Goal: Transaction & Acquisition: Purchase product/service

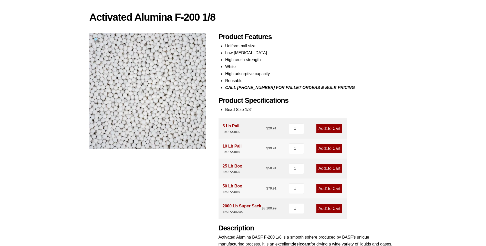
scroll to position [51, 0]
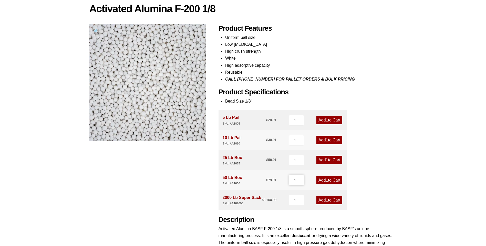
drag, startPoint x: 295, startPoint y: 180, endPoint x: 285, endPoint y: 178, distance: 10.6
click at [285, 178] on div "50 Lb Box SKU: AA1850 $ 79.91 1 Add 1 to Cart" at bounding box center [282, 180] width 128 height 20
type input "20"
click at [328, 184] on link "Add 20 to Cart" at bounding box center [328, 180] width 28 height 8
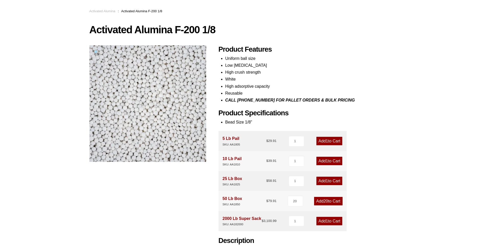
scroll to position [0, 0]
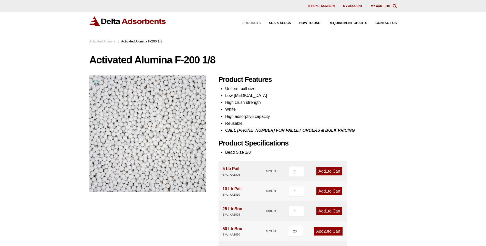
click at [257, 22] on span "Products" at bounding box center [251, 23] width 18 height 3
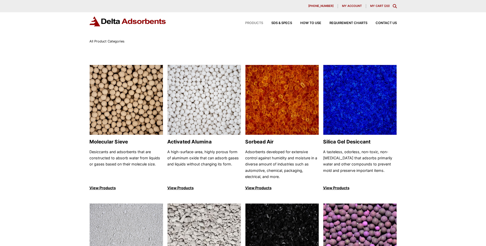
click at [394, 7] on icon "Toggle Modal Content" at bounding box center [395, 6] width 4 height 4
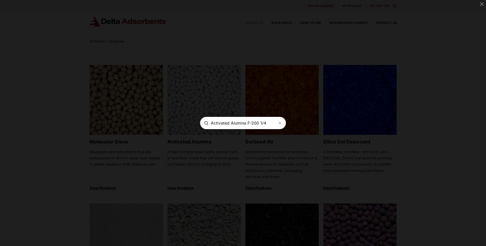
type input "Activated Alumina F-200 1/4"
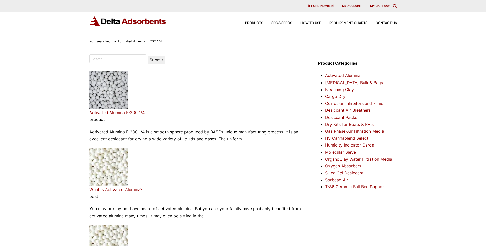
click at [130, 114] on link "Activated Alumina F-200 1/4" at bounding box center [116, 112] width 55 height 5
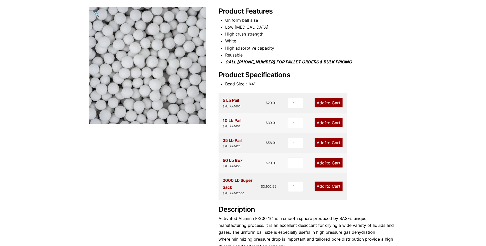
scroll to position [77, 0]
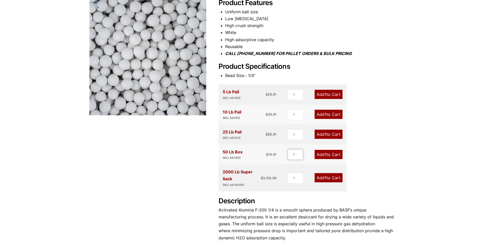
drag, startPoint x: 294, startPoint y: 155, endPoint x: 284, endPoint y: 157, distance: 10.3
click at [284, 157] on div "50 Lb Box SKU: AA1450 $ 79.91 1 Add 1 to Cart" at bounding box center [282, 155] width 128 height 20
type input "10"
click at [325, 156] on span "10" at bounding box center [324, 154] width 4 height 5
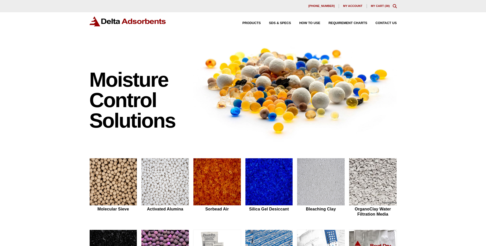
click at [378, 5] on link "My Cart ( 30 )" at bounding box center [380, 5] width 19 height 3
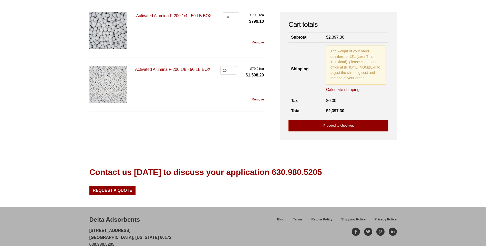
scroll to position [28, 0]
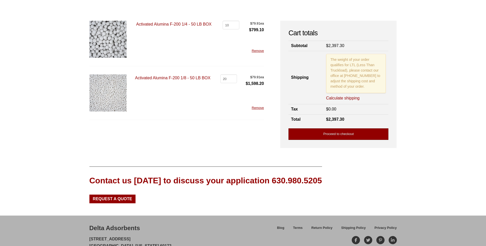
click at [337, 136] on link "Proceed to checkout" at bounding box center [338, 135] width 100 height 12
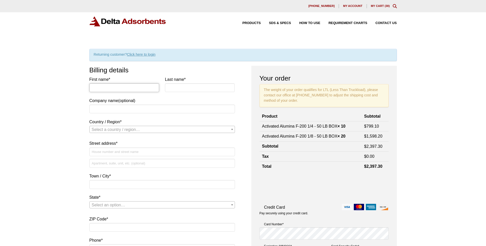
click at [129, 89] on input "First name *" at bounding box center [124, 87] width 70 height 9
type input "[PERSON_NAME]"
type input "Long"
type input "Firestone Polymers"
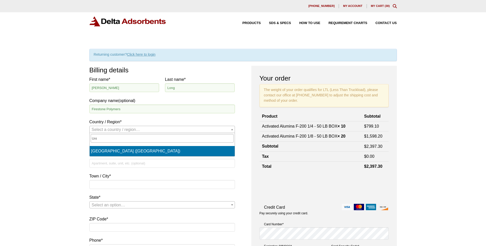
type input "Uni"
select select "US"
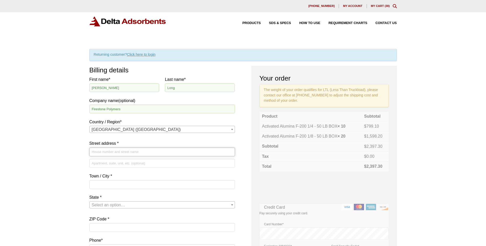
click at [132, 152] on input "Street address *" at bounding box center [161, 152] width 145 height 9
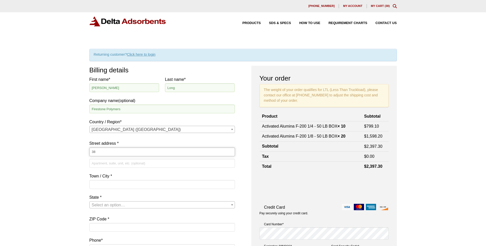
type input "3"
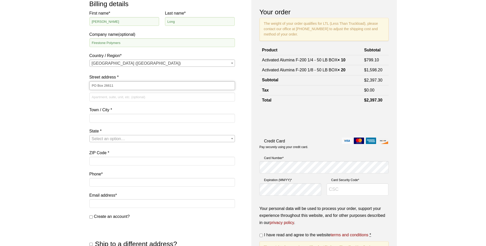
scroll to position [77, 0]
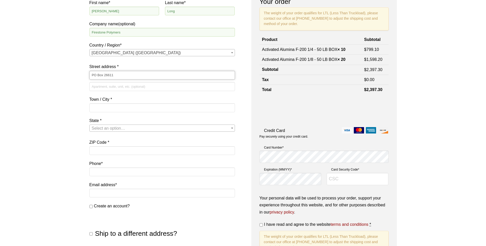
type input "PO Box 26611"
click at [135, 108] on input "Town / City *" at bounding box center [161, 107] width 145 height 9
type input "Akron"
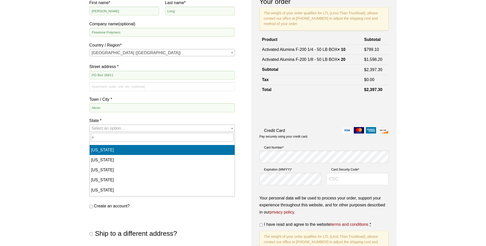
select select "AZ"
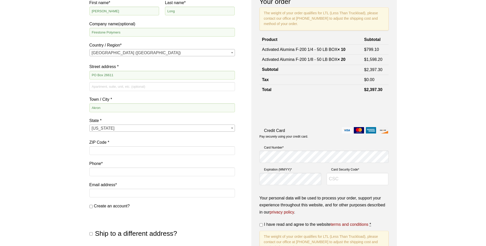
click at [133, 126] on span "Arizona" at bounding box center [162, 128] width 145 height 7
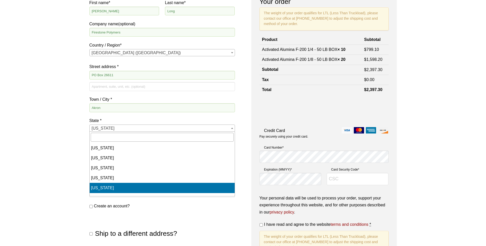
scroll to position [333, 0]
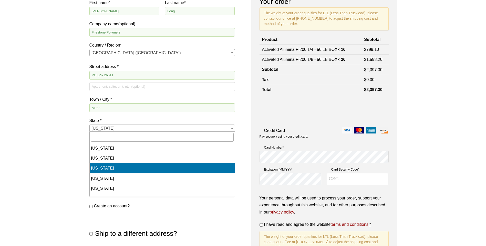
select select "OH"
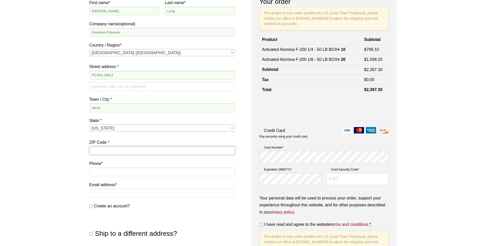
click at [135, 151] on input "ZIP Code *" at bounding box center [161, 150] width 145 height 9
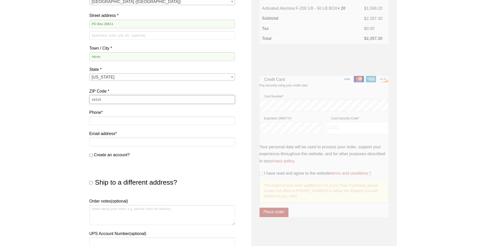
type input "44319"
click at [129, 122] on input "Phone *" at bounding box center [161, 120] width 145 height 9
type input "3303797718"
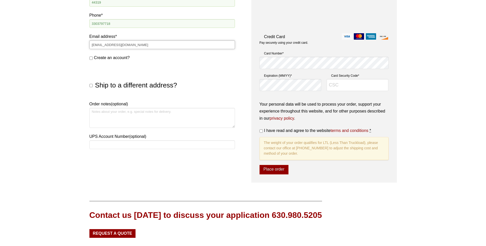
scroll to position [230, 0]
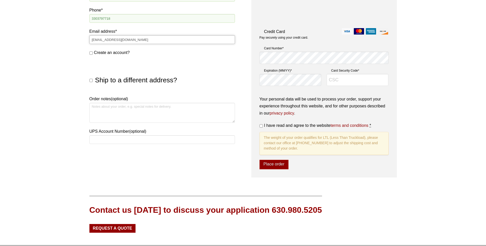
type input "[EMAIL_ADDRESS][DOMAIN_NAME]"
click at [92, 81] on input "Ship to a different address?" at bounding box center [90, 80] width 3 height 3
checkbox input "true"
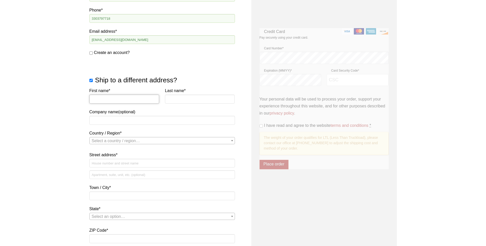
click at [104, 99] on input "First name *" at bounding box center [124, 99] width 70 height 9
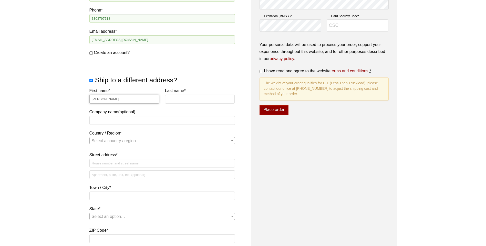
type input "Jason"
type input "Wines"
click at [113, 121] on input "Company name (optional)" at bounding box center [161, 120] width 145 height 9
type input "Firestone Polymers"
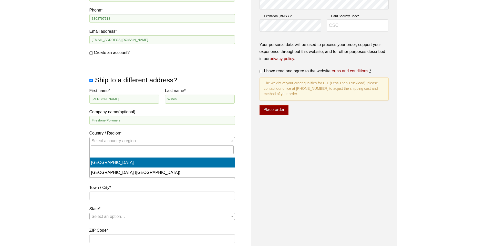
click at [162, 141] on span "Select a country / region…" at bounding box center [162, 140] width 145 height 7
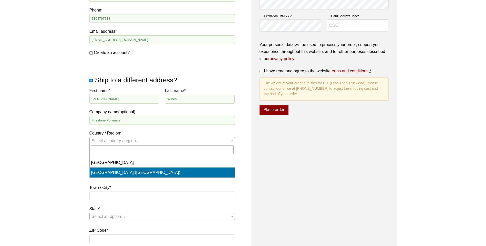
select select "US"
select select "OH"
select select "US"
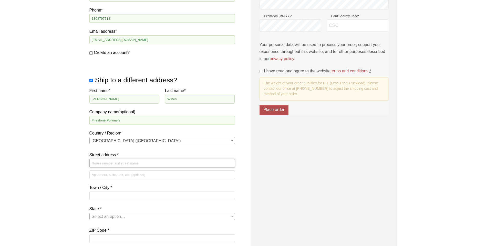
click at [146, 164] on input "Street address *" at bounding box center [161, 163] width 145 height 9
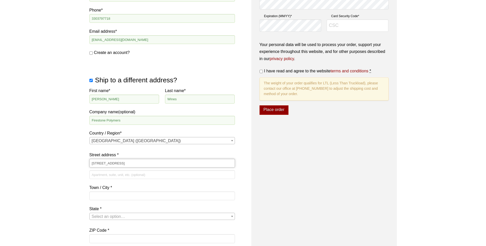
type input "[STREET_ADDRESS]"
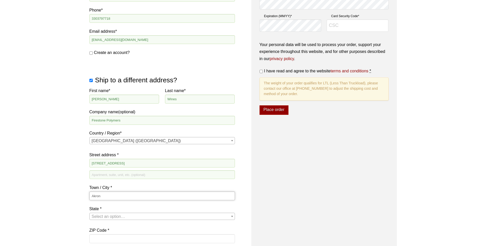
type input "Akron"
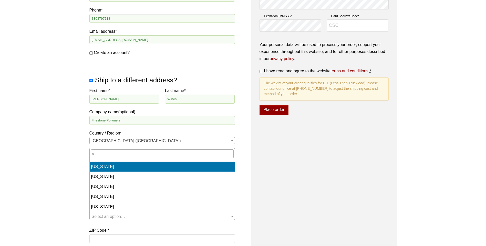
select select "AZ"
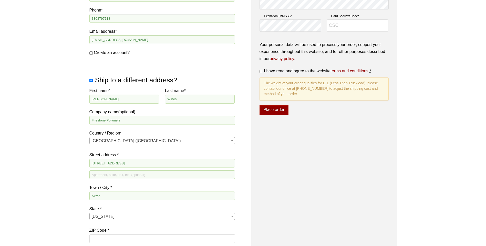
scroll to position [333, 0]
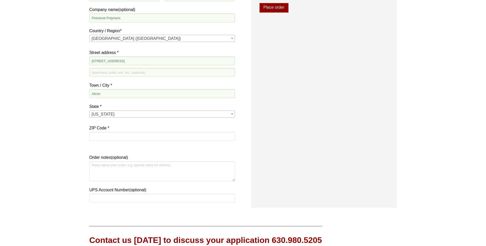
click at [150, 115] on span "Arizona" at bounding box center [162, 114] width 145 height 7
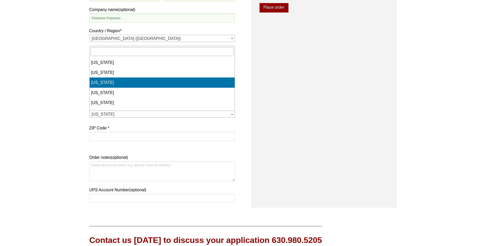
select select "OH"
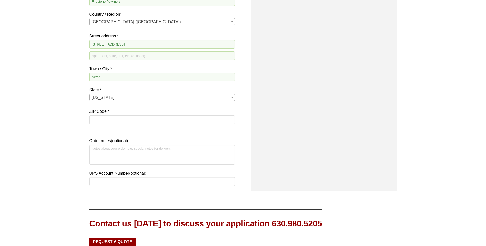
scroll to position [358, 0]
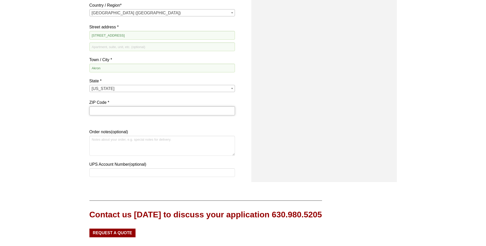
click at [149, 109] on input "ZIP Code *" at bounding box center [161, 111] width 145 height 9
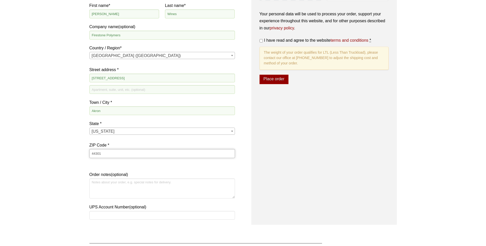
scroll to position [315, 0]
type input "44301"
click at [262, 40] on input "I have read and agree to the website terms and conditions *" at bounding box center [260, 40] width 3 height 3
checkbox input "true"
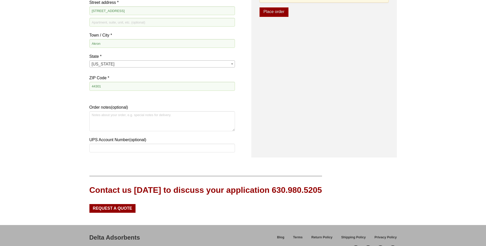
scroll to position [392, 0]
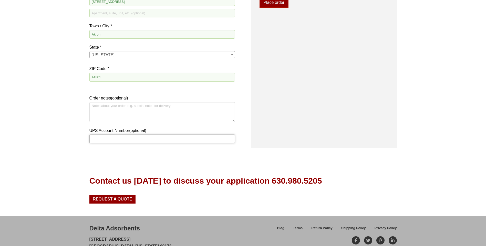
click at [192, 139] on input "UPS Account Number (optional)" at bounding box center [161, 139] width 145 height 9
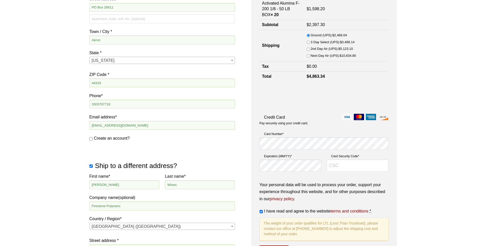
scroll to position [136, 0]
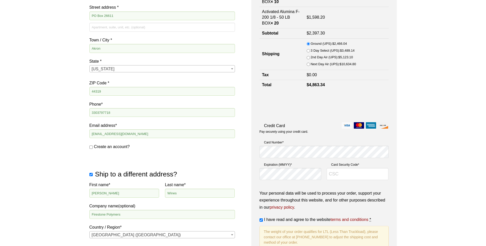
type input "77V961"
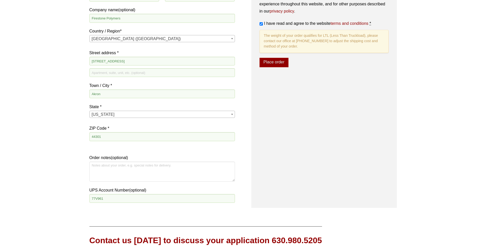
scroll to position [341, 0]
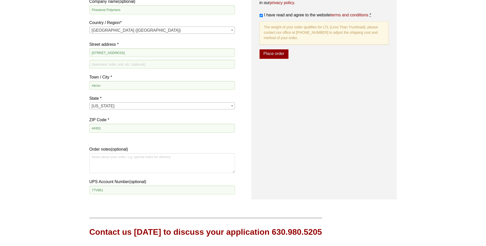
type input "9773"
drag, startPoint x: 110, startPoint y: 192, endPoint x: 71, endPoint y: 190, distance: 39.0
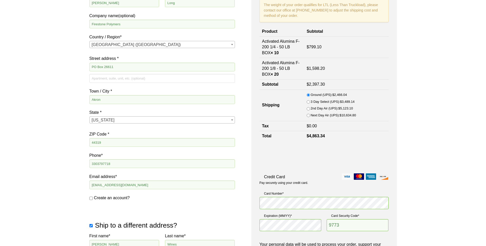
scroll to position [59, 0]
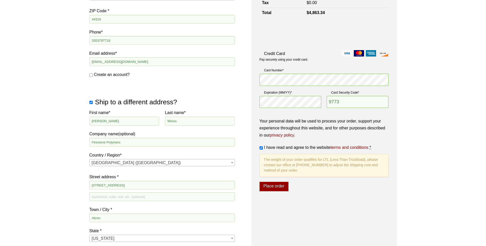
scroll to position [213, 0]
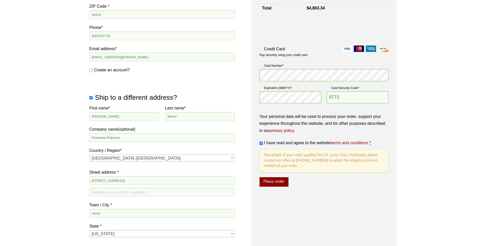
click at [278, 185] on button "Place order" at bounding box center [273, 182] width 29 height 10
